Goal: Transaction & Acquisition: Purchase product/service

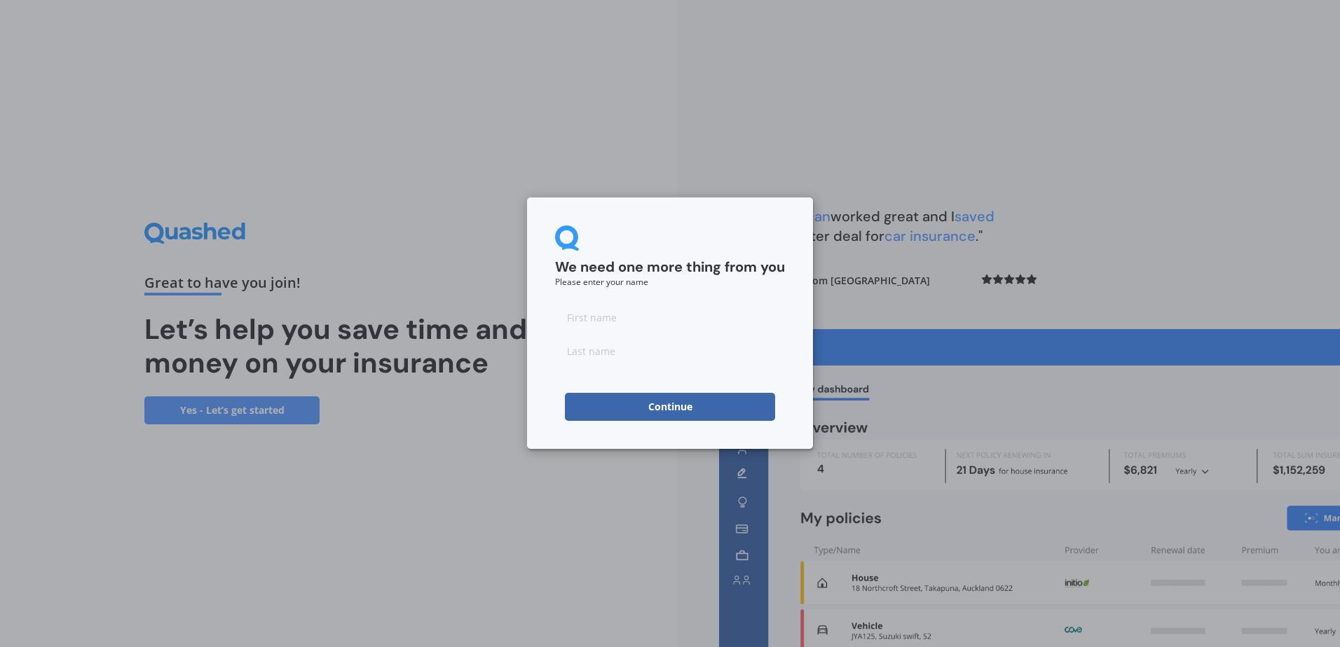
click at [627, 313] on input at bounding box center [670, 317] width 230 height 28
type input "[PERSON_NAME]"
type input "Bristowe"
click at [694, 252] on div "We need one more thing from you Please enter your name" at bounding box center [670, 256] width 230 height 61
click at [682, 400] on button "Continue" at bounding box center [670, 407] width 210 height 28
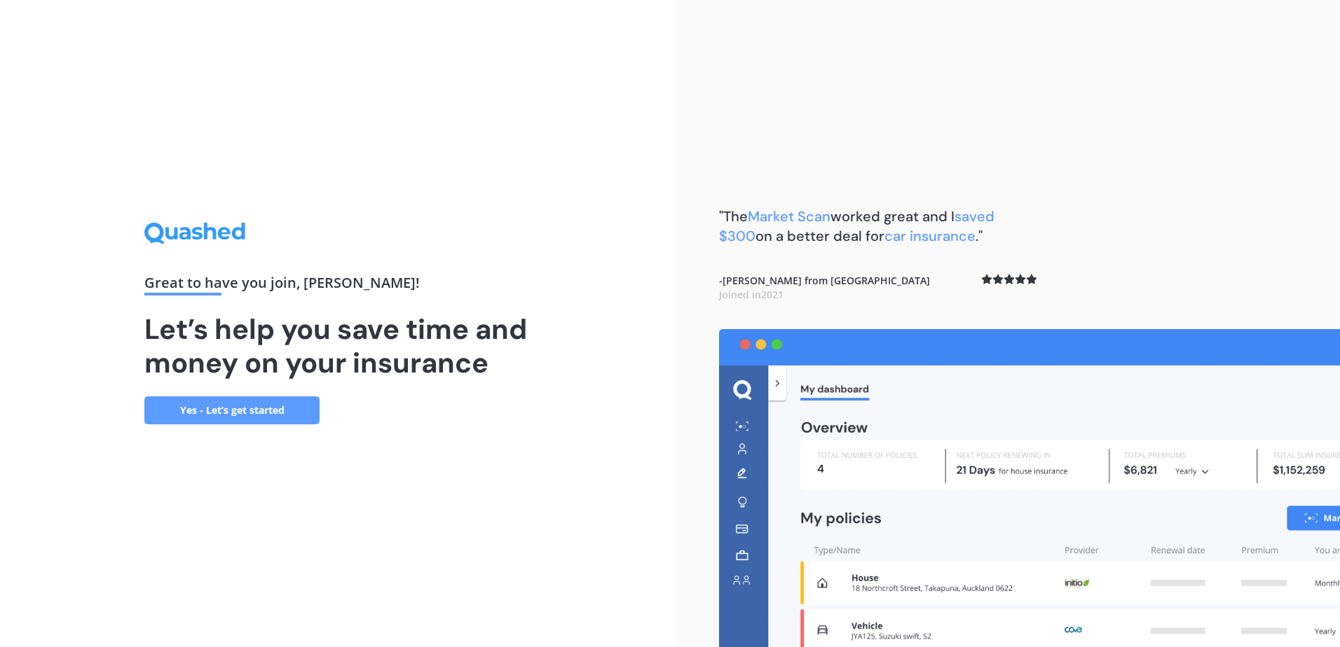
click at [254, 415] on link "Yes - Let’s get started" at bounding box center [231, 411] width 175 height 28
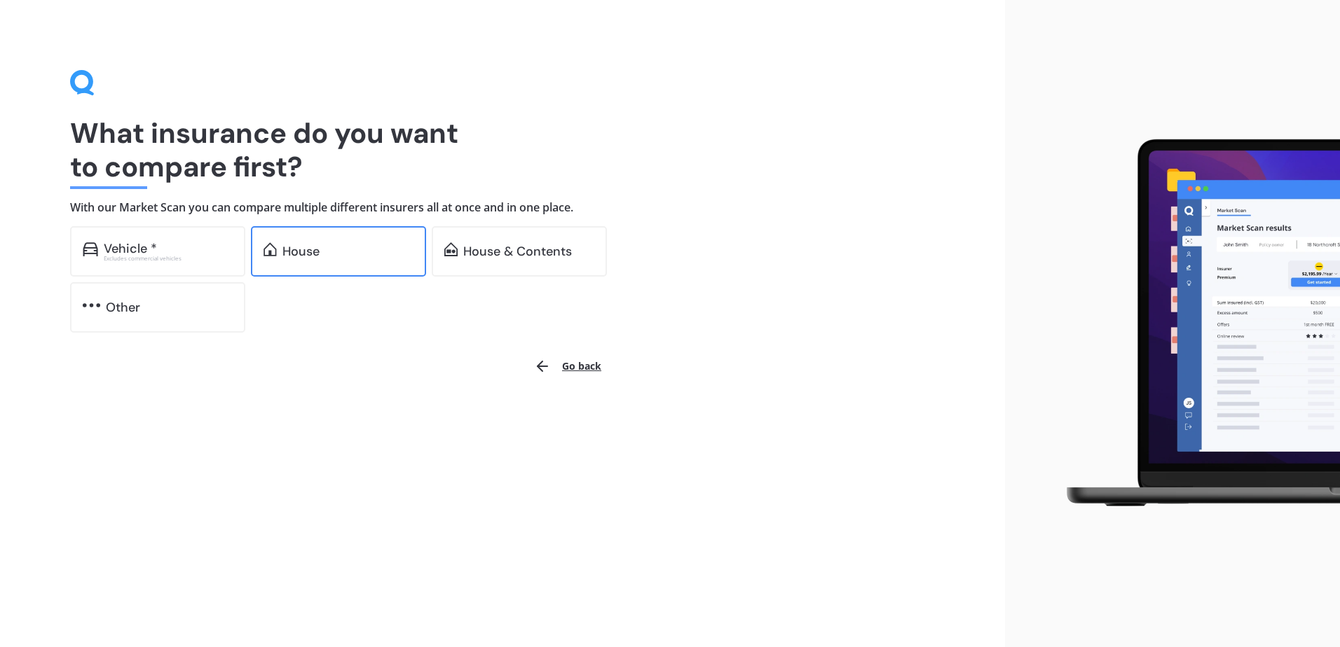
click at [327, 266] on div "House" at bounding box center [338, 251] width 175 height 50
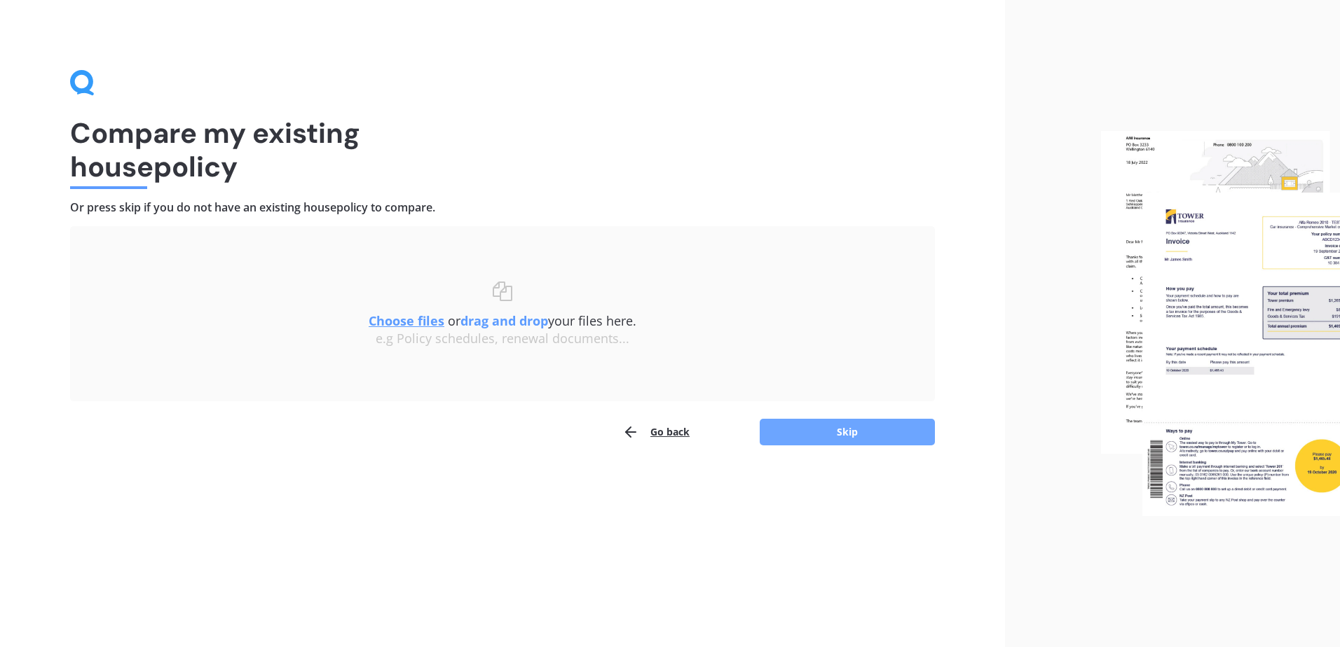
click at [877, 444] on button "Skip" at bounding box center [847, 432] width 175 height 27
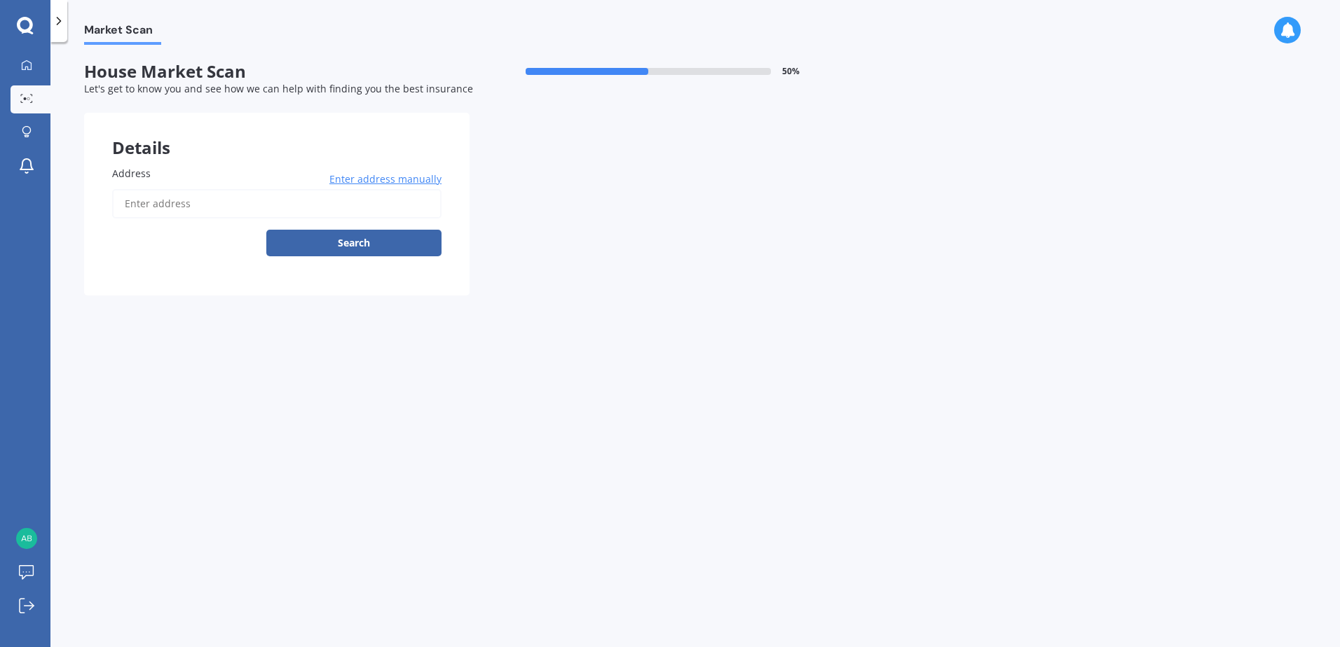
click at [282, 200] on input "Address" at bounding box center [276, 203] width 329 height 29
type input "[STREET_ADDRESS]"
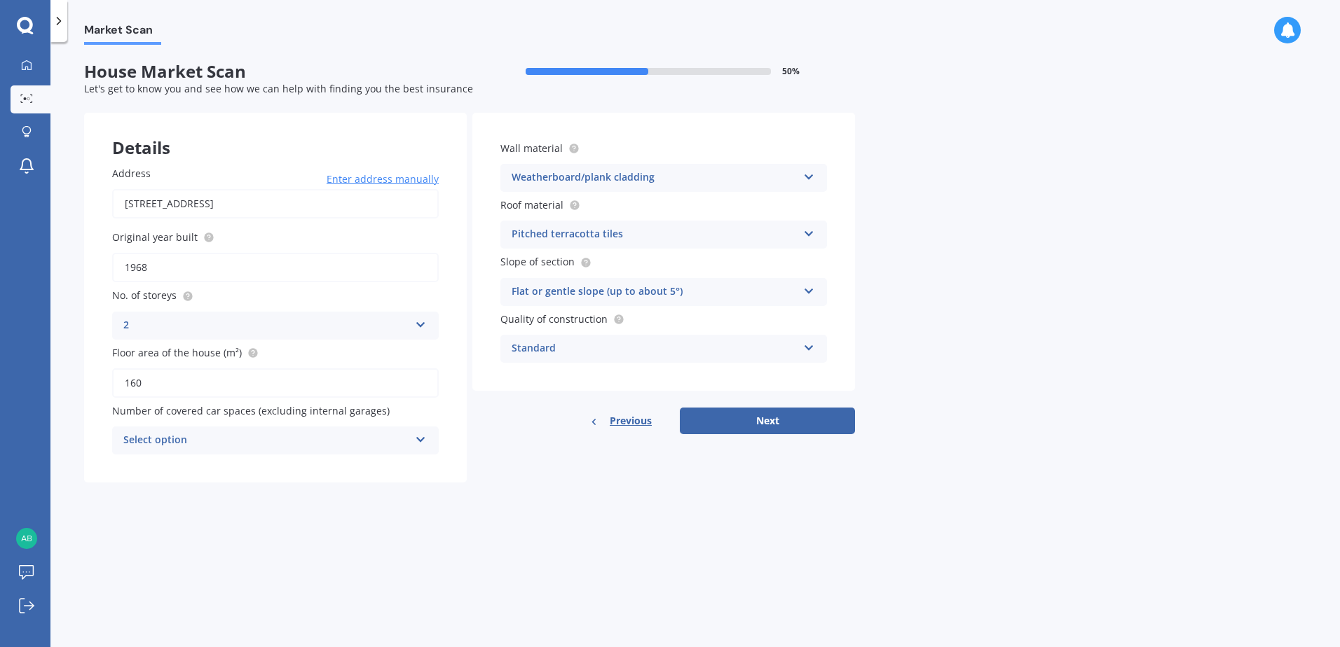
click at [741, 423] on button "Next" at bounding box center [767, 421] width 175 height 27
click at [250, 444] on div "Select option" at bounding box center [269, 440] width 279 height 15
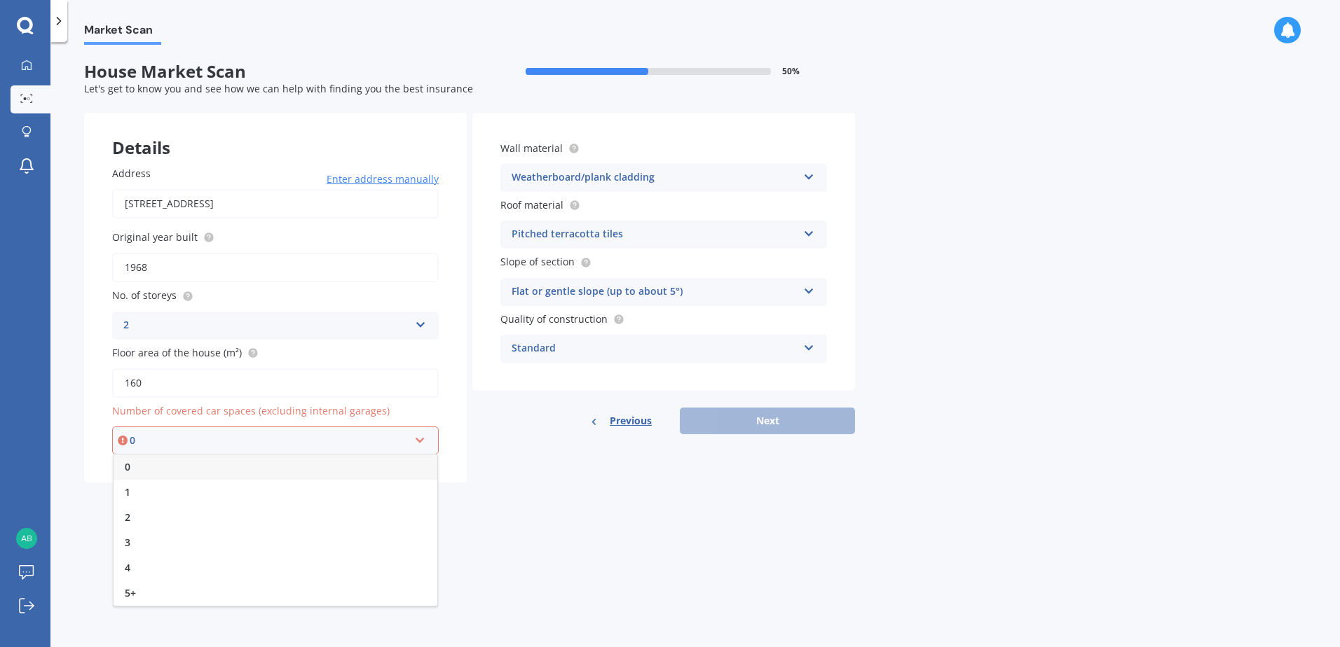
click at [180, 519] on div "2" at bounding box center [276, 517] width 324 height 25
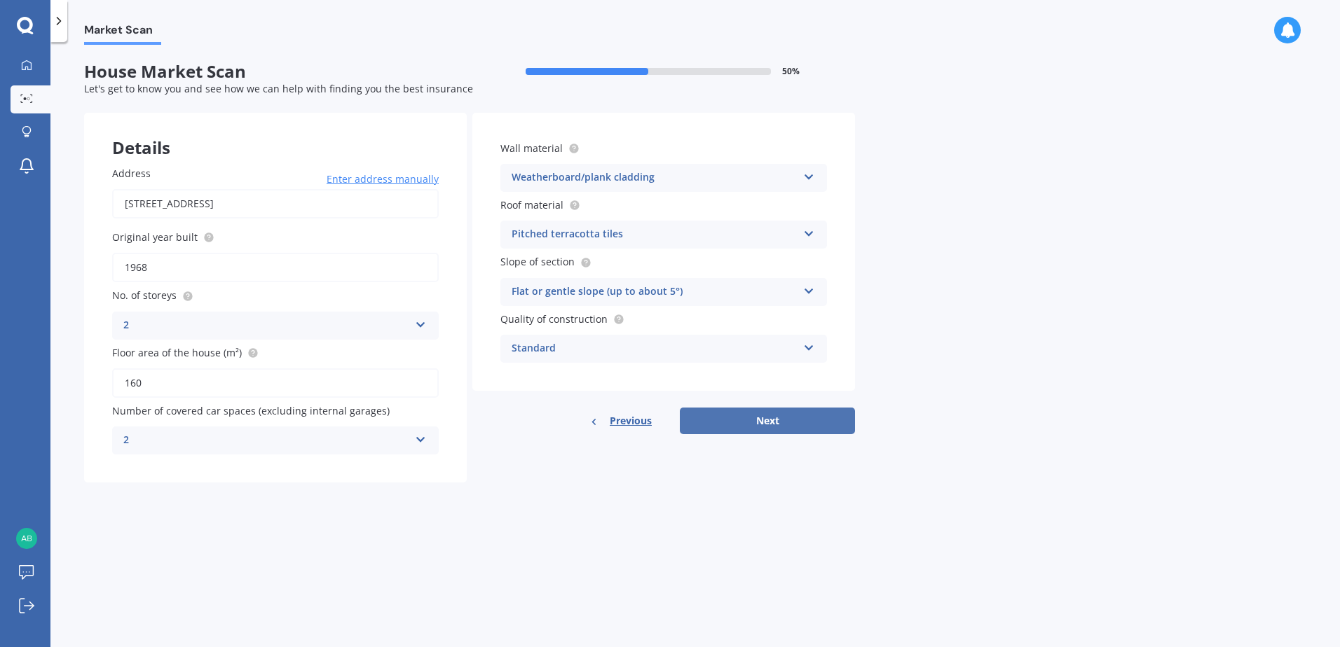
click at [771, 425] on button "Next" at bounding box center [767, 421] width 175 height 27
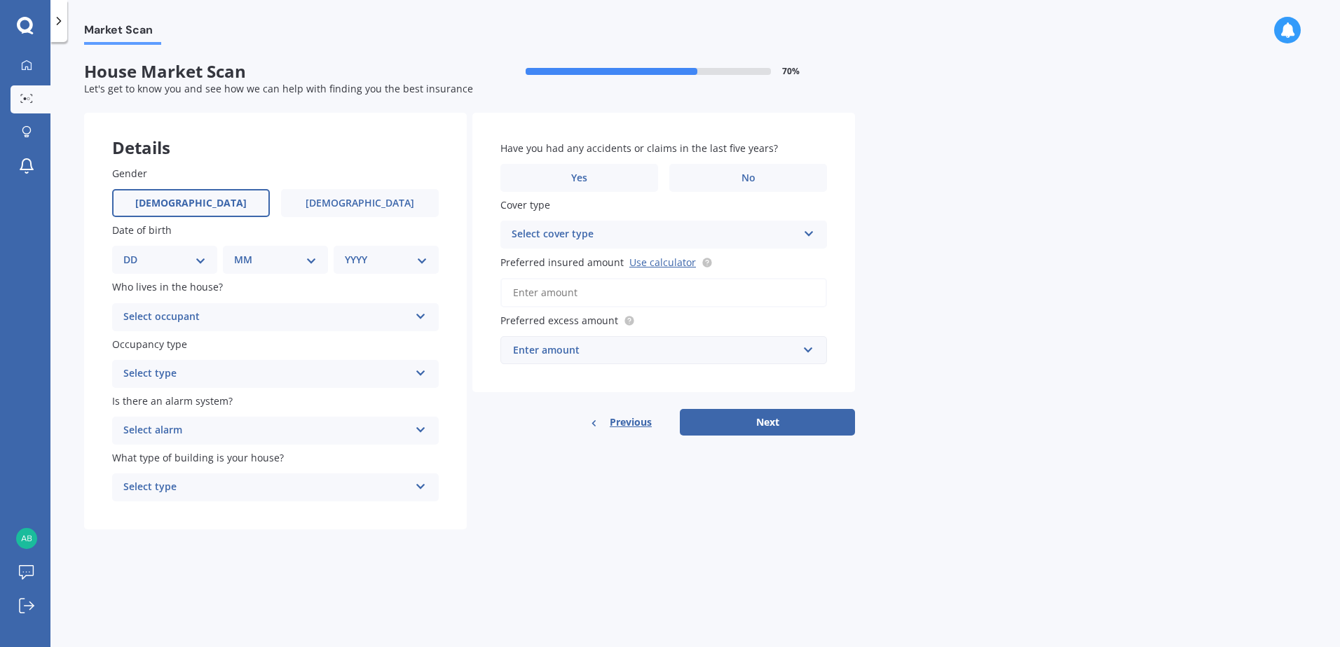
click at [186, 207] on span "[DEMOGRAPHIC_DATA]" at bounding box center [190, 204] width 111 height 12
click at [0, 0] on input "[DEMOGRAPHIC_DATA]" at bounding box center [0, 0] width 0 height 0
click at [190, 254] on select "DD 01 02 03 04 05 06 07 08 09 10 11 12 13 14 15 16 17 18 19 20 21 22 23 24 25 2…" at bounding box center [164, 259] width 83 height 15
click at [187, 254] on select "DD 01 02 03 04 05 06 07 08 09 10 11 12 13 14 15 16 17 18 19 20 21 22 23 24 25 2…" at bounding box center [164, 259] width 83 height 15
click at [188, 263] on select "DD 01 02 03 04 05 06 07 08 09 10 11 12 13 14 15 16 17 18 19 20 21 22 23 24 25 2…" at bounding box center [164, 259] width 83 height 15
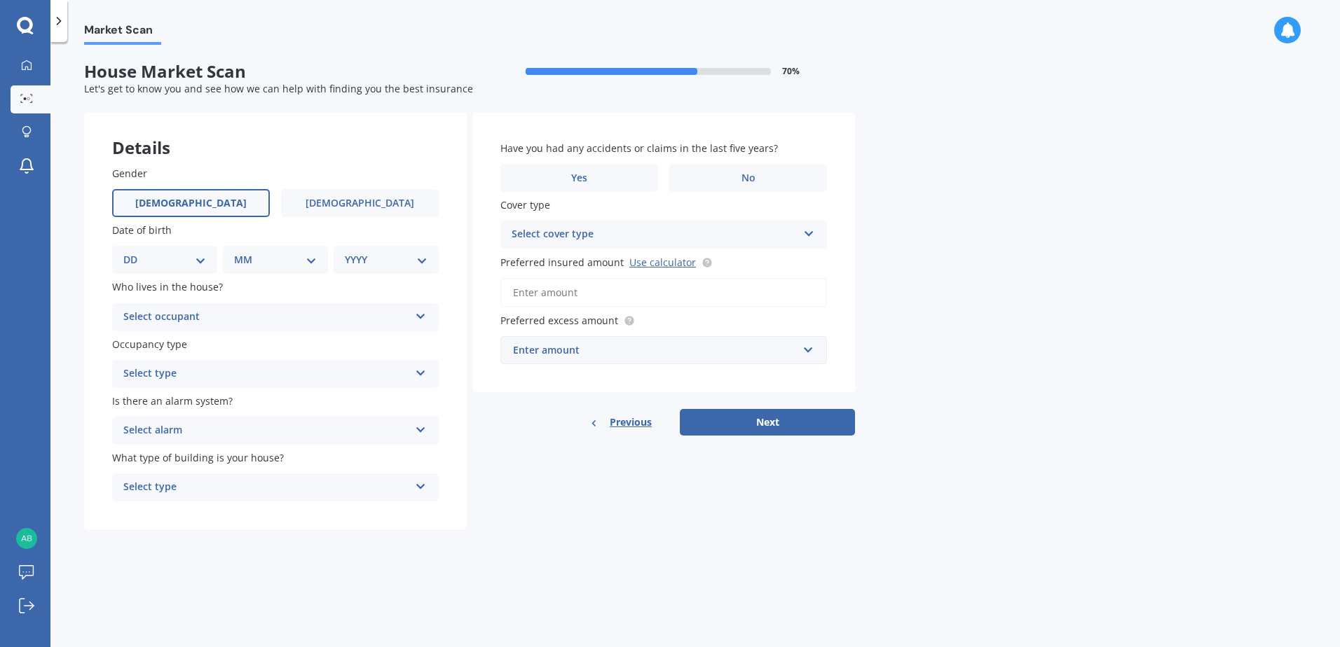
select select "30"
click at [135, 252] on select "DD 01 02 03 04 05 06 07 08 09 10 11 12 13 14 15 16 17 18 19 20 21 22 23 24 25 2…" at bounding box center [164, 259] width 83 height 15
click at [273, 258] on select "MM 01 02 03 04 05 06 07 08 09 10 11 12" at bounding box center [278, 259] width 77 height 15
select select "05"
click at [240, 252] on select "MM 01 02 03 04 05 06 07 08 09 10 11 12" at bounding box center [278, 259] width 77 height 15
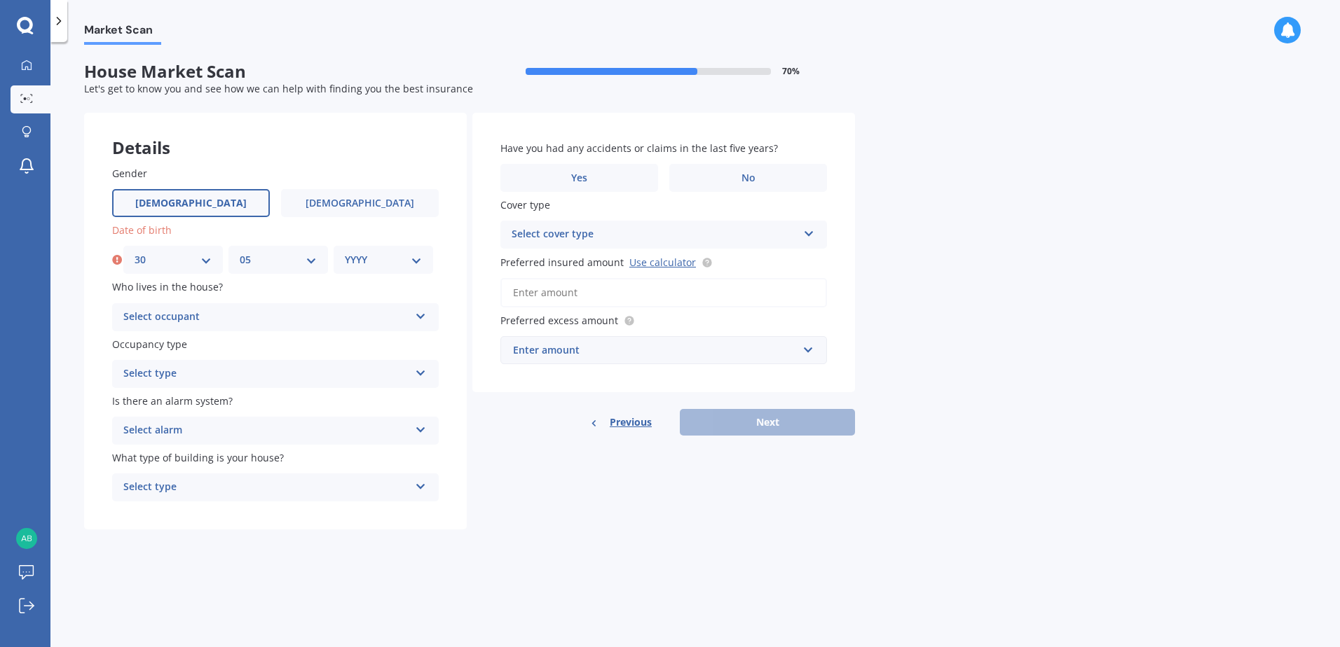
click at [404, 256] on select "YYYY 2009 2008 2007 2006 2005 2004 2003 2002 2001 2000 1999 1998 1997 1996 1995…" at bounding box center [383, 259] width 77 height 15
select select "1986"
click at [345, 252] on select "YYYY 2009 2008 2007 2006 2005 2004 2003 2002 2001 2000 1999 1998 1997 1996 1995…" at bounding box center [383, 259] width 77 height 15
click at [272, 317] on div "Select occupant" at bounding box center [266, 317] width 286 height 17
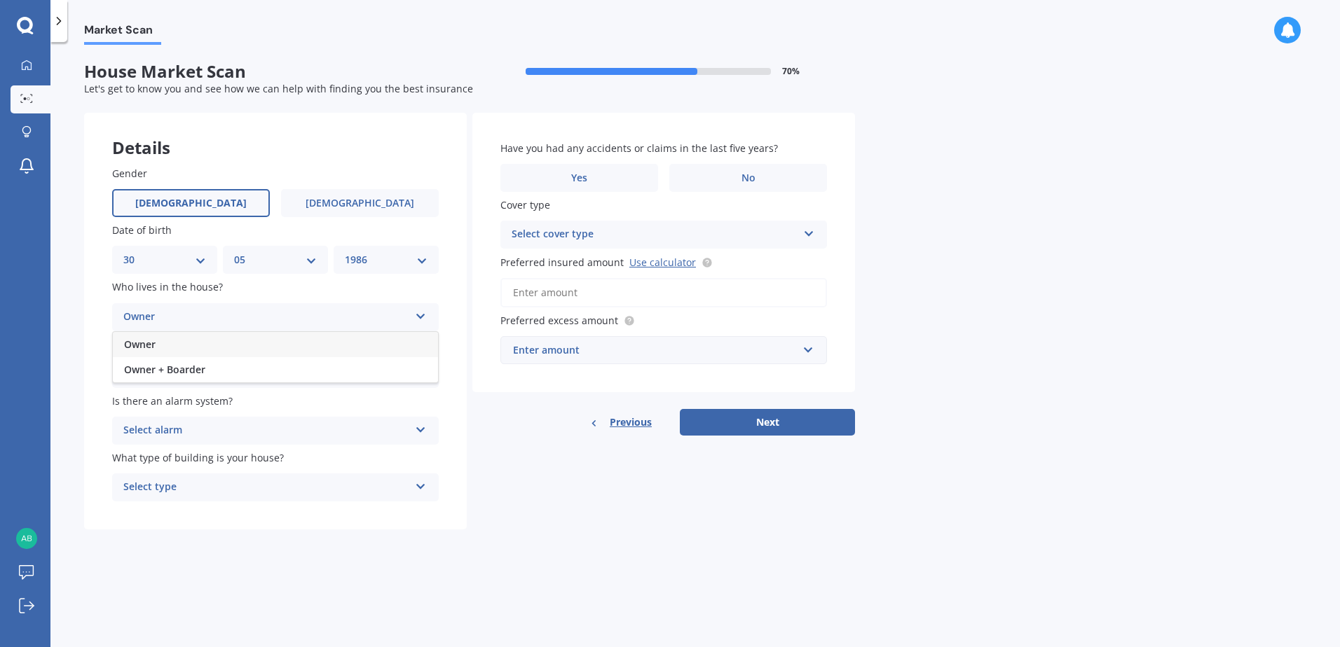
click at [167, 349] on div "Owner" at bounding box center [275, 344] width 325 height 25
click at [210, 373] on div "Select type" at bounding box center [266, 374] width 286 height 17
click at [175, 399] on span "Permanent" at bounding box center [150, 401] width 53 height 13
click at [252, 424] on div "Select alarm" at bounding box center [266, 431] width 286 height 17
click at [157, 507] on div "No" at bounding box center [275, 508] width 325 height 25
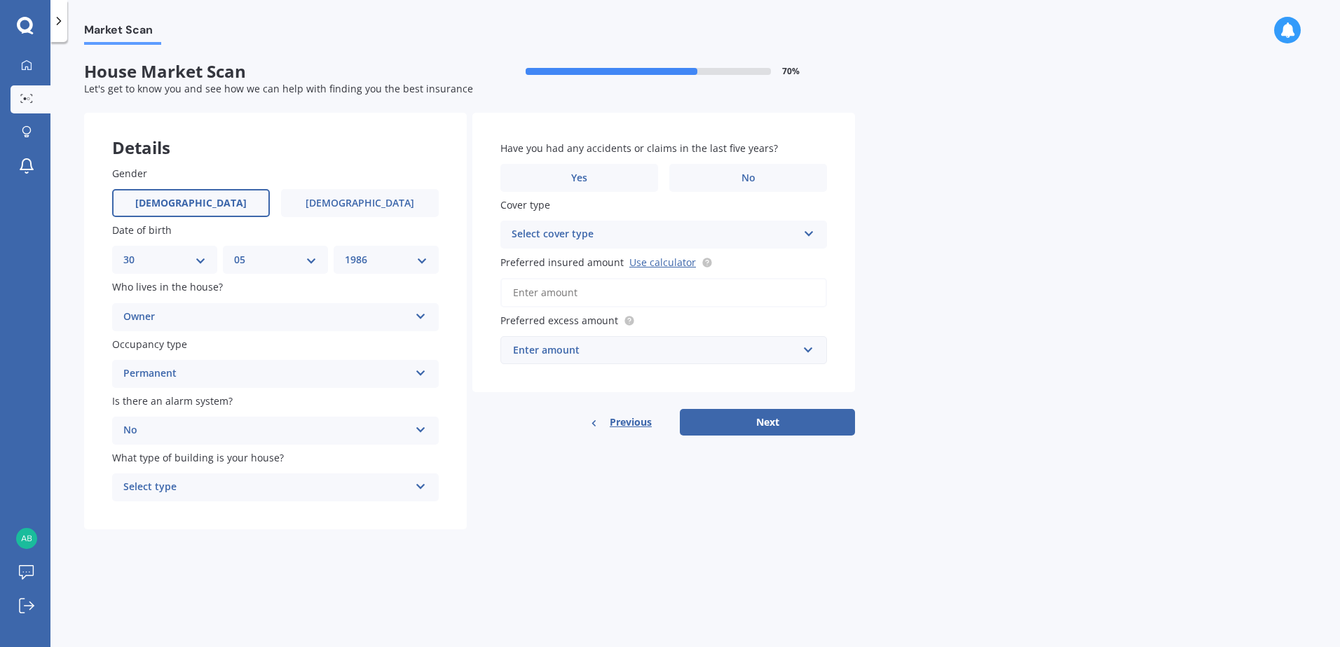
click at [217, 484] on div "Select type" at bounding box center [266, 487] width 286 height 17
click at [185, 516] on span "Freestanding" at bounding box center [155, 514] width 62 height 13
click at [668, 235] on div "Select cover type" at bounding box center [655, 234] width 286 height 17
click at [1069, 243] on div "Market Scan House Market Scan 70 % Let's get to know you and see how we can hel…" at bounding box center [694, 347] width 1289 height 605
click at [743, 184] on label "No" at bounding box center [748, 178] width 158 height 28
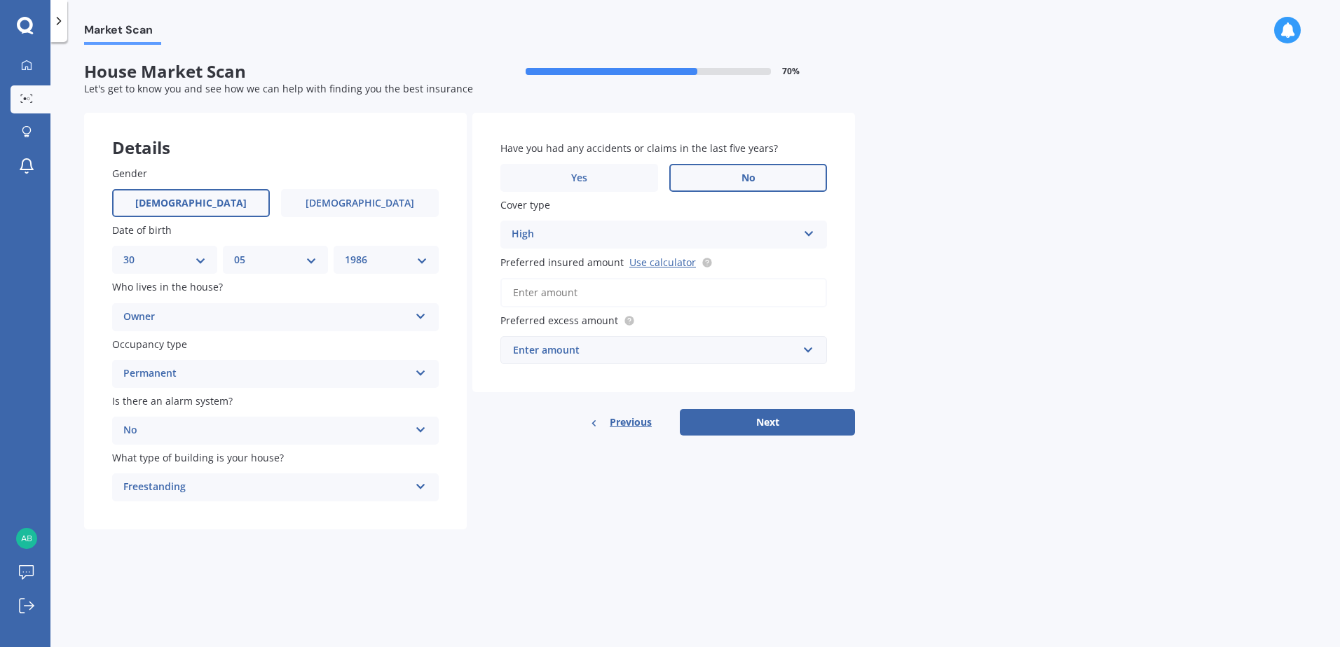
click at [0, 0] on input "No" at bounding box center [0, 0] width 0 height 0
click at [619, 294] on input "Preferred insured amount Use calculator" at bounding box center [663, 292] width 327 height 29
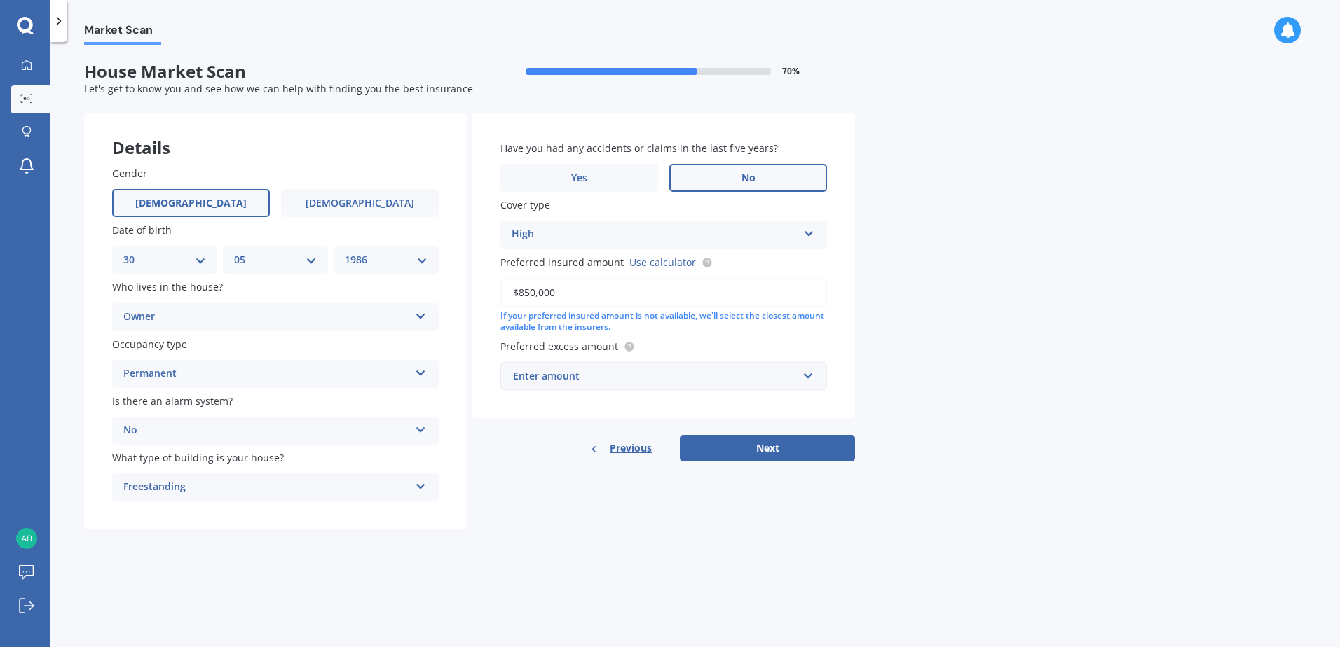
type input "$850,000"
click at [919, 336] on div "Market Scan House Market Scan 70 % Let's get to know you and see how we can hel…" at bounding box center [694, 347] width 1289 height 605
click at [989, 390] on div "Market Scan House Market Scan 70 % Let's get to know you and see how we can hel…" at bounding box center [694, 347] width 1289 height 605
click at [800, 441] on button "Next" at bounding box center [767, 448] width 175 height 27
click at [812, 376] on input "text" at bounding box center [659, 376] width 314 height 27
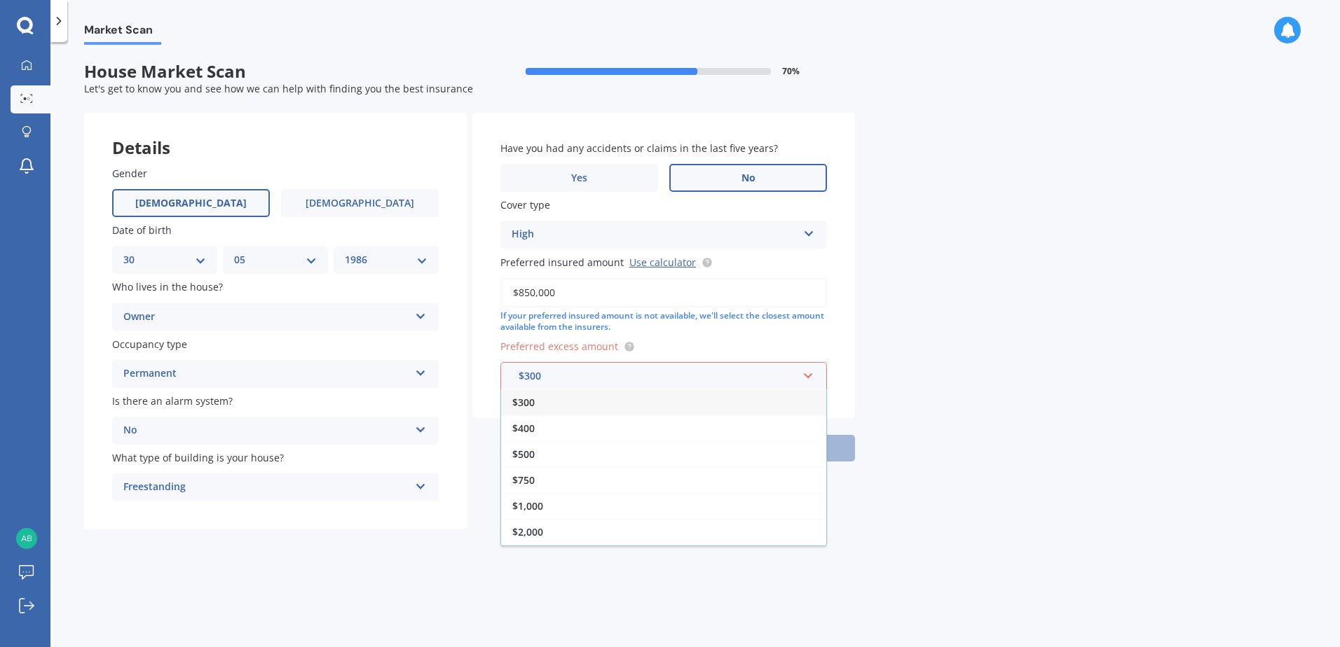
drag, startPoint x: 564, startPoint y: 481, endPoint x: 659, endPoint y: 458, distance: 97.4
click at [564, 482] on div "$750" at bounding box center [663, 480] width 325 height 26
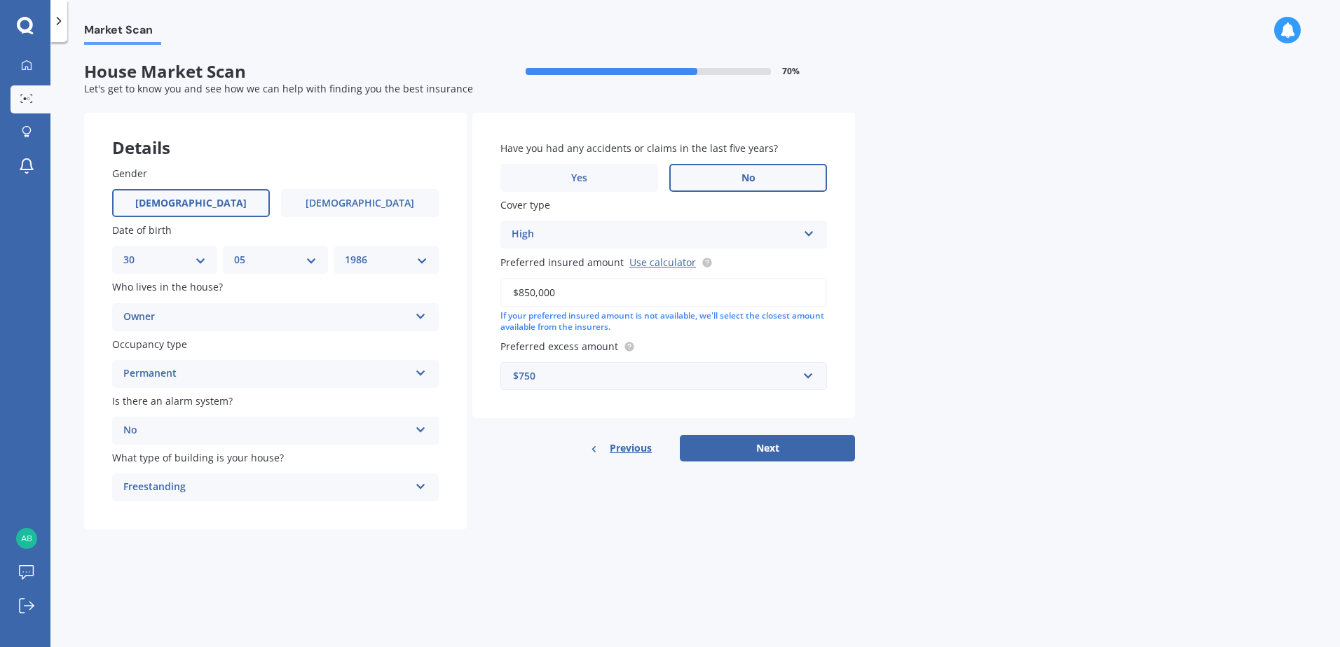
click at [968, 452] on div "Market Scan House Market Scan 70 % Let's get to know you and see how we can hel…" at bounding box center [694, 347] width 1289 height 605
click at [823, 454] on button "Next" at bounding box center [767, 448] width 175 height 27
select select "30"
select select "05"
select select "1986"
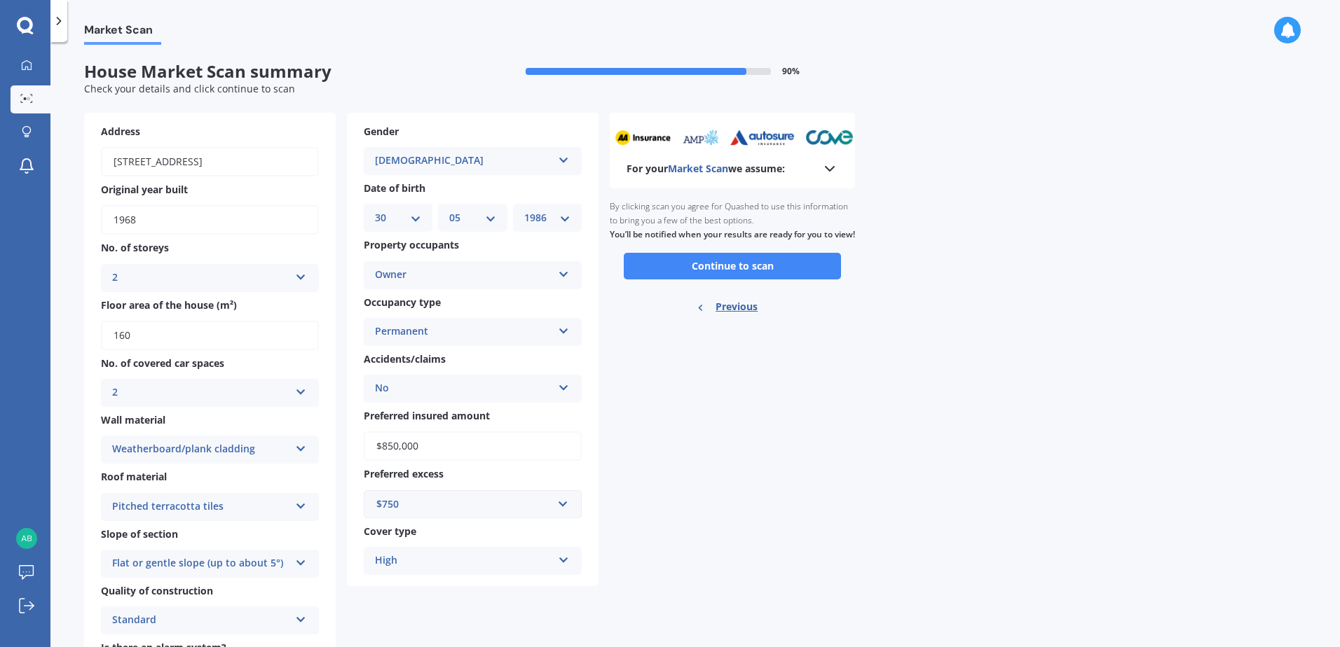
click at [739, 274] on button "Continue to scan" at bounding box center [732, 266] width 217 height 27
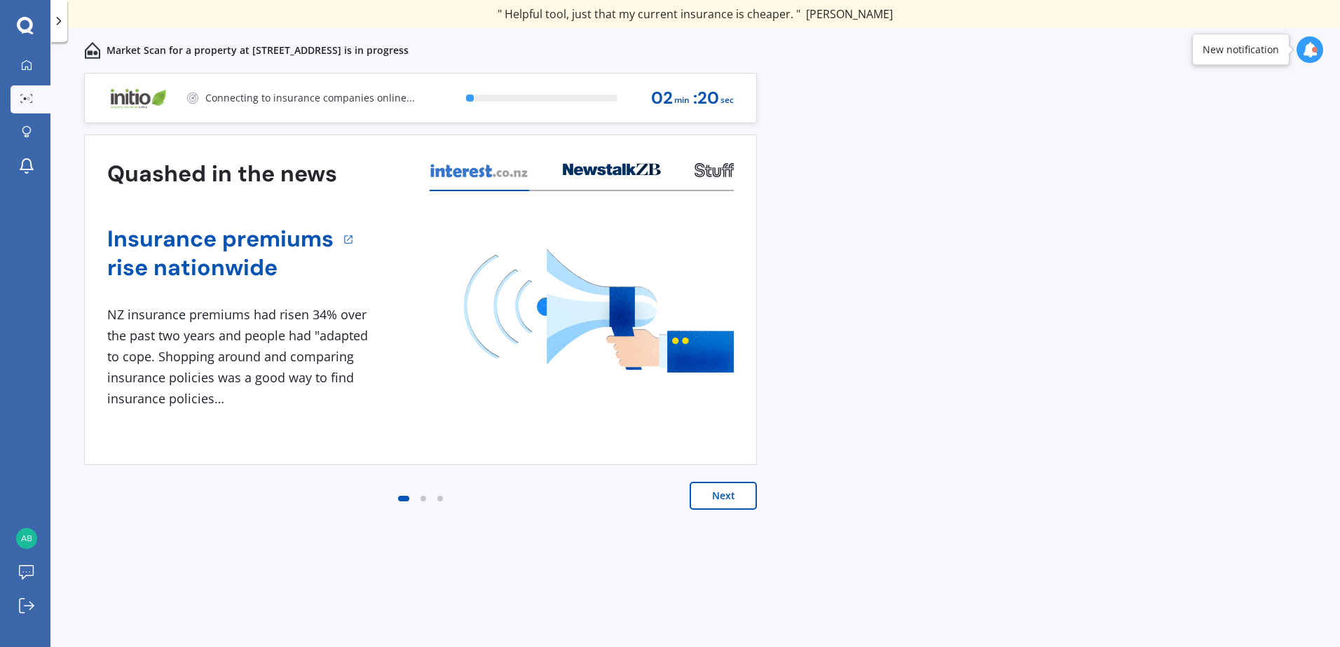
click at [725, 492] on button "Next" at bounding box center [723, 496] width 67 height 28
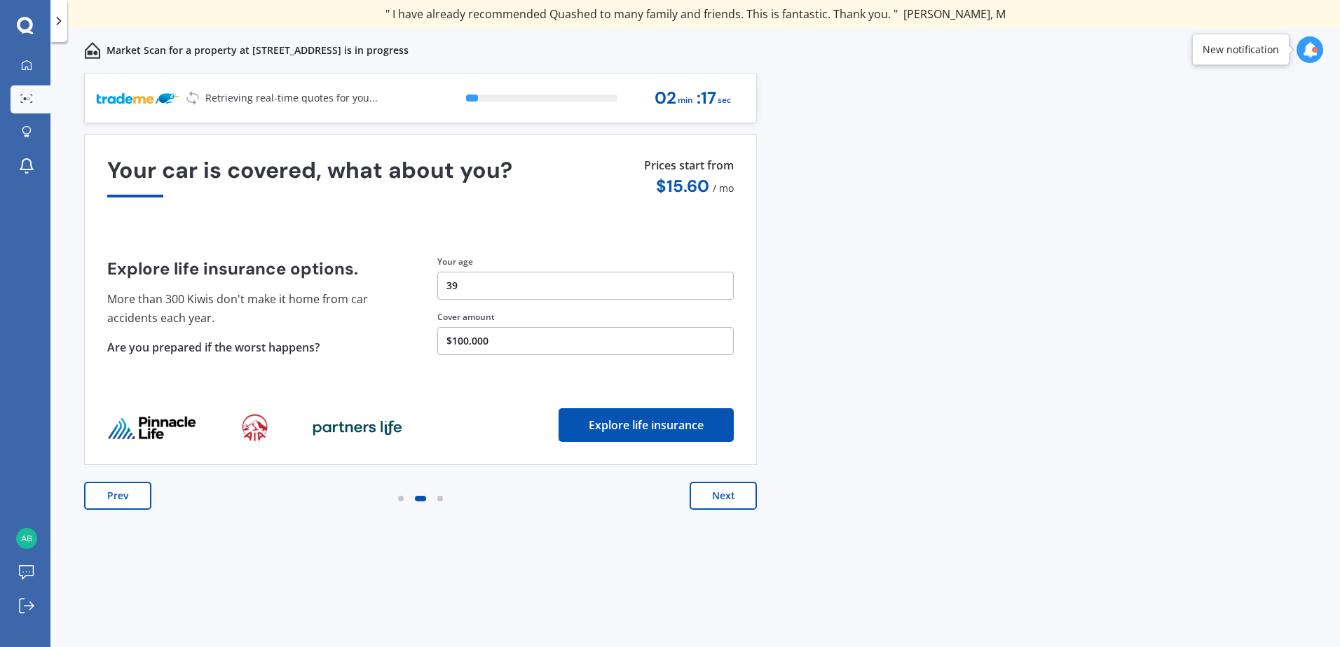
click at [722, 494] on button "Next" at bounding box center [723, 496] width 67 height 28
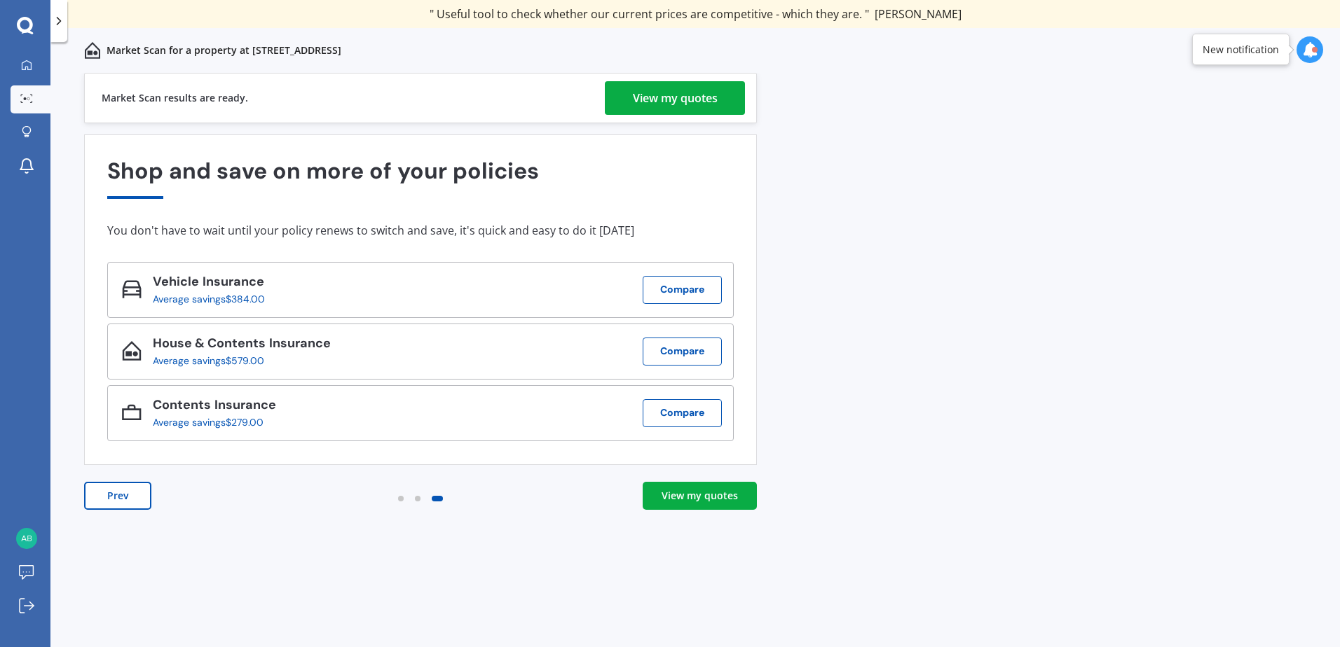
click at [707, 498] on div "View my quotes" at bounding box center [699, 496] width 76 height 14
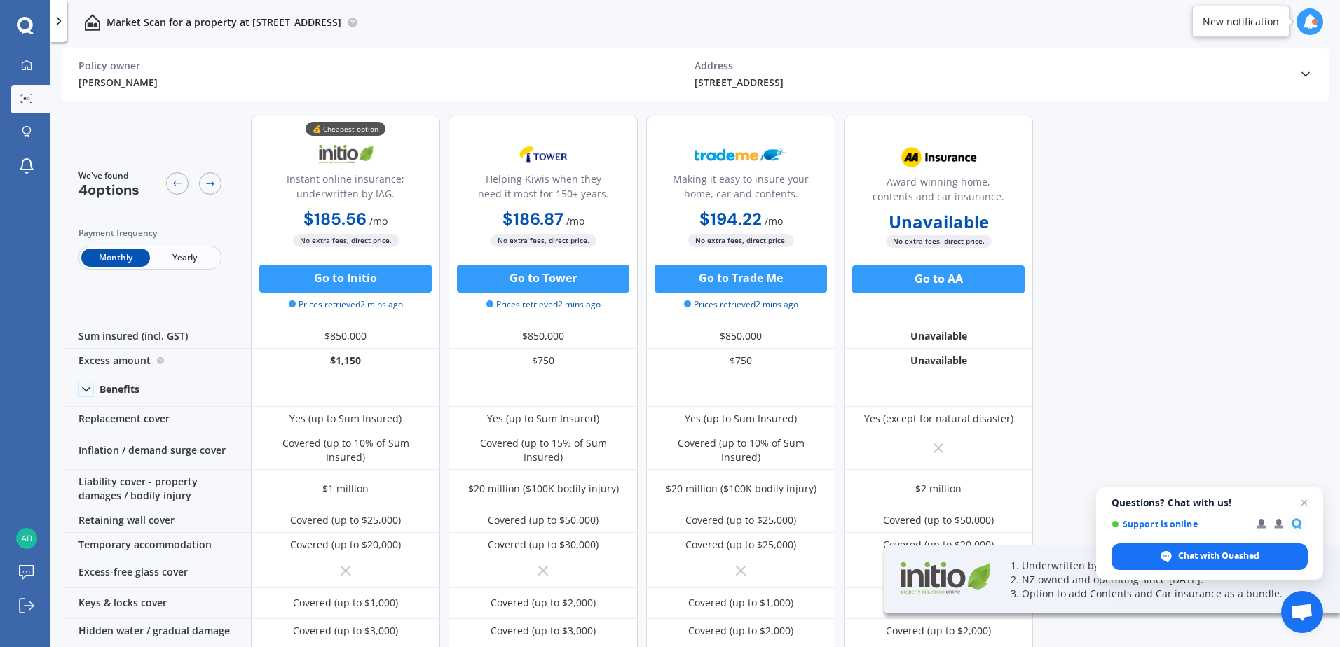
click at [1174, 293] on div "We've found 4 options Payment frequency Monthly Yearly 💰 Cheapest option Instan…" at bounding box center [701, 377] width 1278 height 547
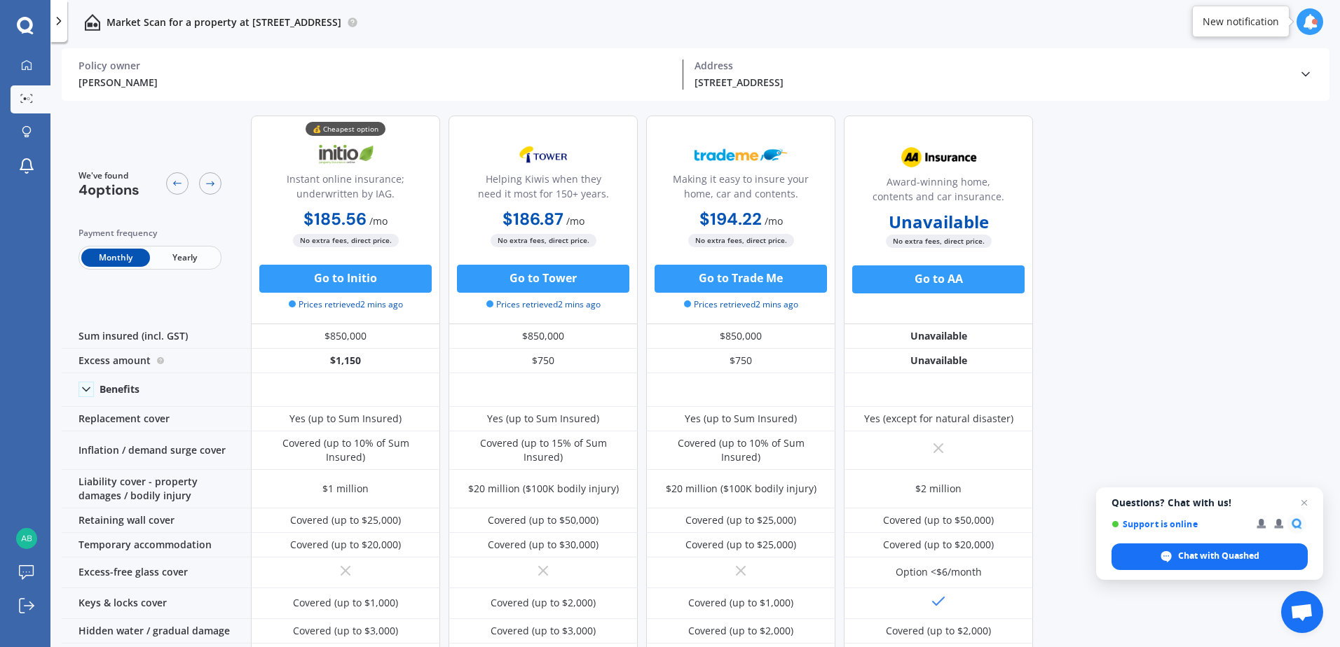
click at [198, 179] on div at bounding box center [193, 184] width 55 height 29
click at [215, 192] on div at bounding box center [210, 183] width 22 height 22
drag, startPoint x: 160, startPoint y: 185, endPoint x: 175, endPoint y: 185, distance: 15.4
click at [162, 185] on div "We've found 4 options" at bounding box center [149, 184] width 143 height 29
click at [177, 185] on icon at bounding box center [177, 183] width 11 height 11
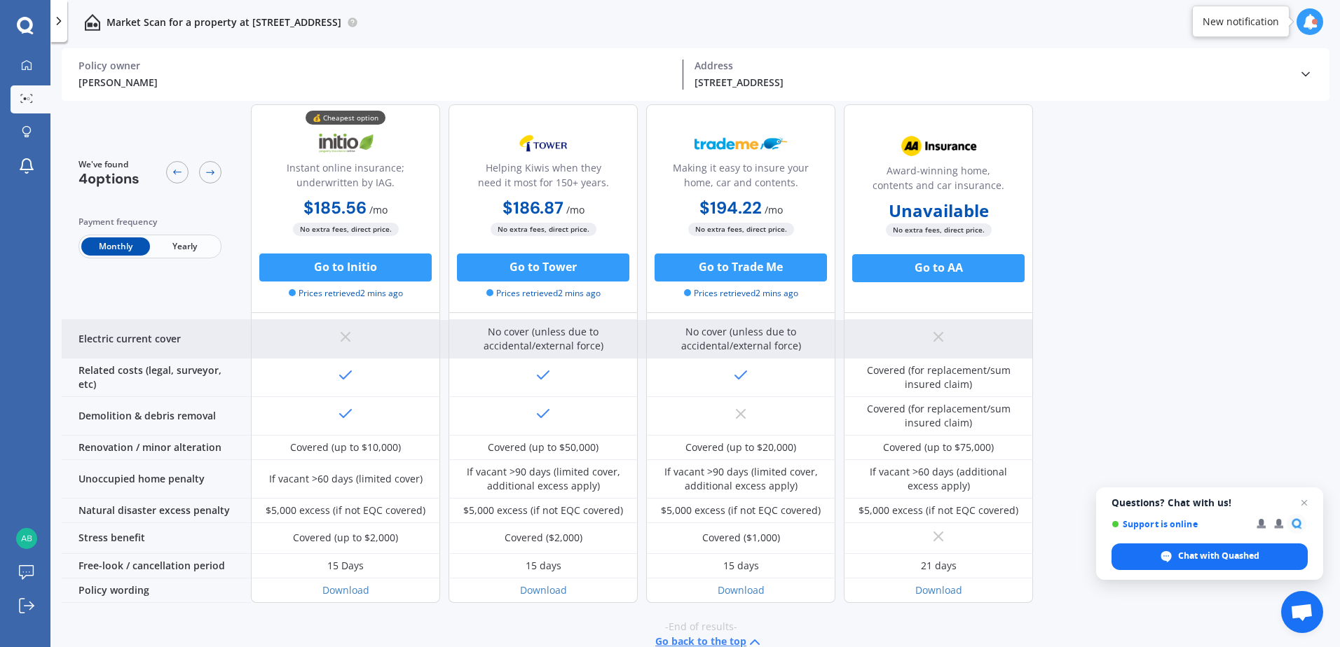
scroll to position [521, 0]
